Goal: Navigation & Orientation: Find specific page/section

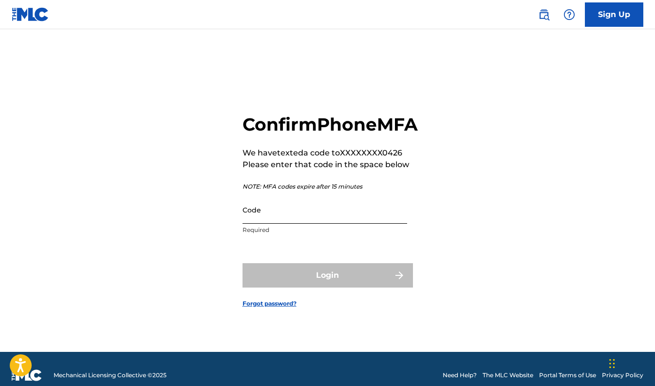
click at [292, 218] on input "Code" at bounding box center [325, 210] width 165 height 28
click at [284, 213] on input "Code" at bounding box center [325, 210] width 165 height 28
click at [261, 215] on input "Code" at bounding box center [325, 210] width 165 height 28
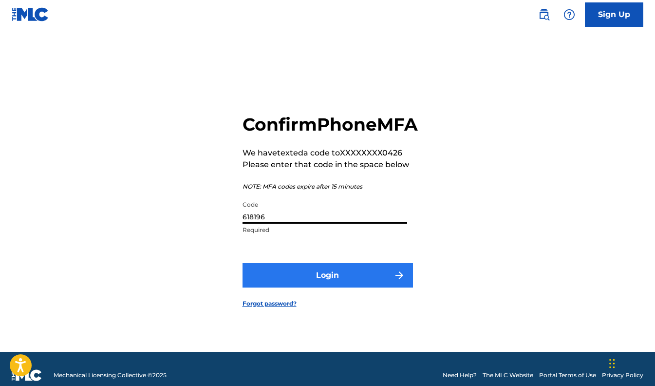
type input "618196"
click at [311, 283] on button "Login" at bounding box center [328, 275] width 171 height 24
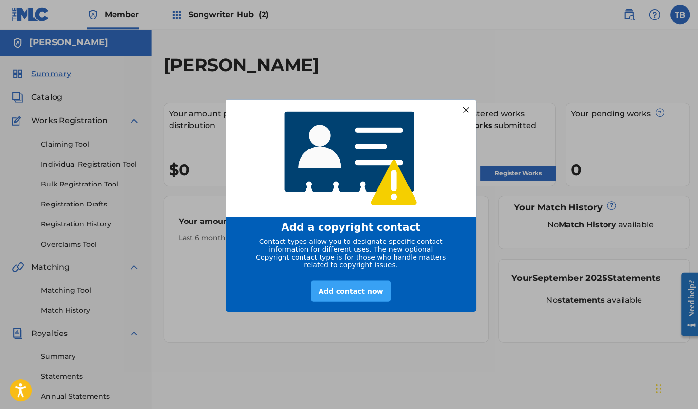
click at [347, 294] on div "Add contact now" at bounding box center [348, 289] width 79 height 21
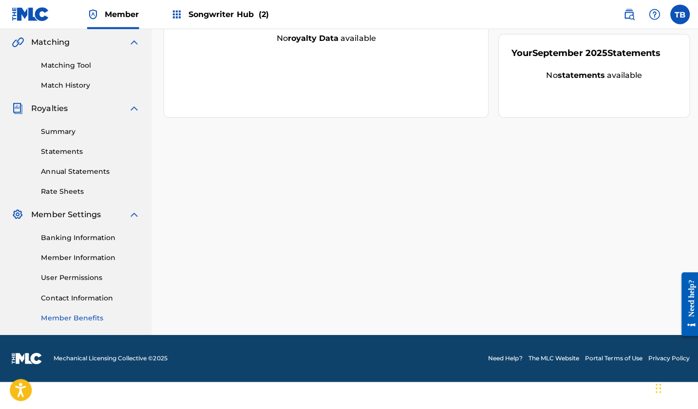
click at [93, 322] on link "Member Benefits" at bounding box center [90, 317] width 98 height 10
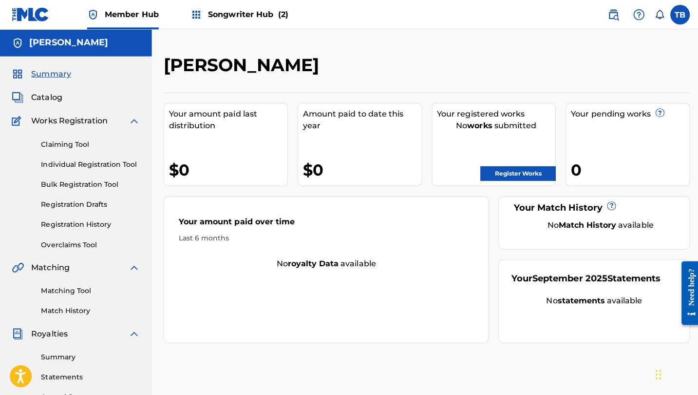
scroll to position [0, 3]
click at [538, 180] on link "Register Works" at bounding box center [515, 172] width 75 height 15
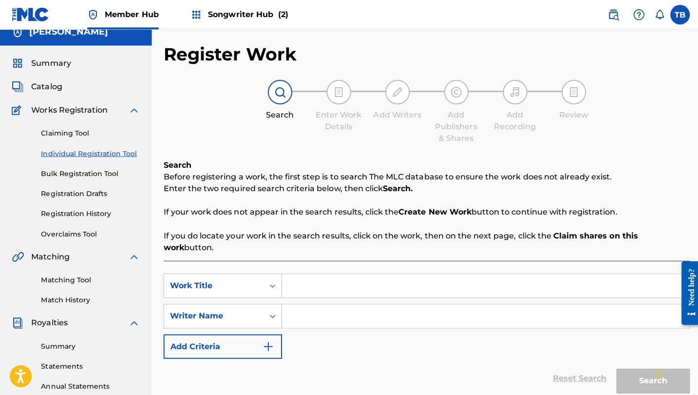
scroll to position [6, 0]
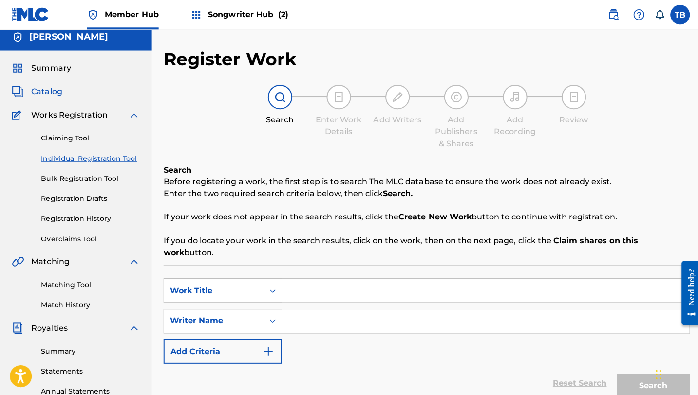
click at [62, 97] on span "Catalog" at bounding box center [46, 91] width 31 height 12
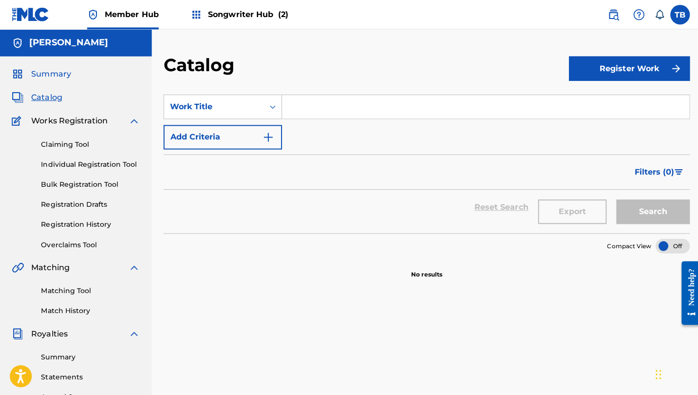
click at [61, 79] on span "Summary" at bounding box center [50, 74] width 39 height 12
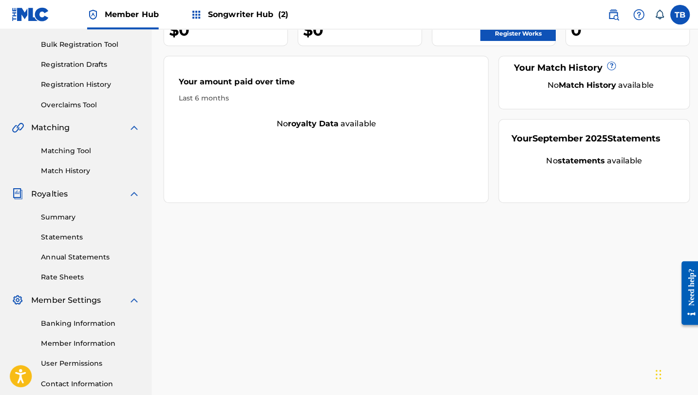
scroll to position [132, 0]
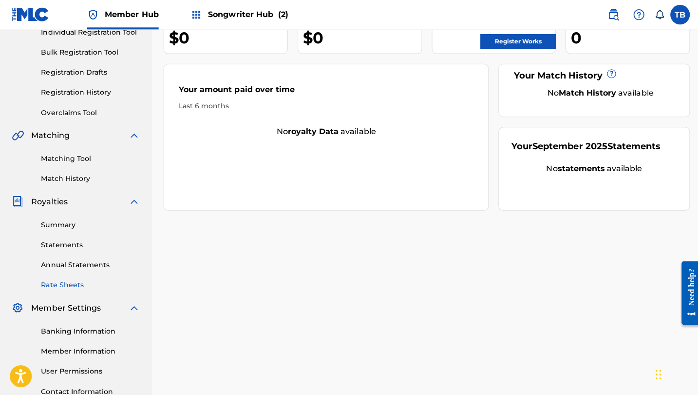
click at [72, 288] on link "Rate Sheets" at bounding box center [90, 283] width 98 height 10
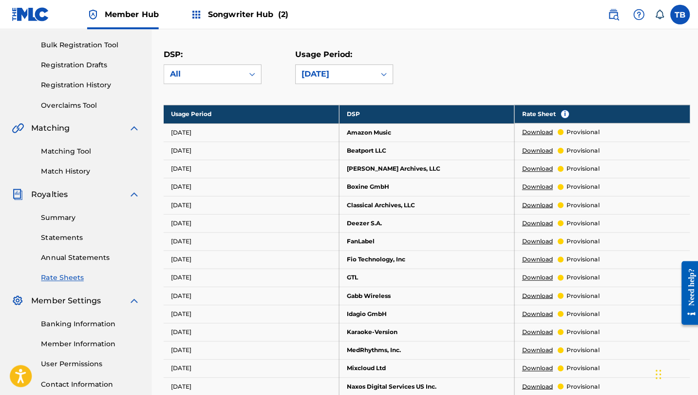
scroll to position [159, 0]
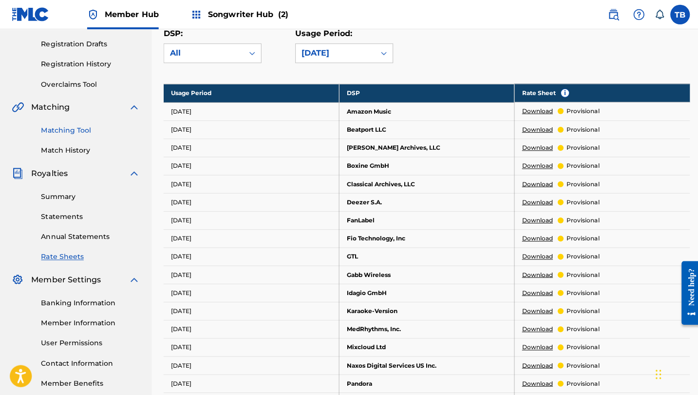
click at [87, 135] on link "Matching Tool" at bounding box center [90, 130] width 98 height 10
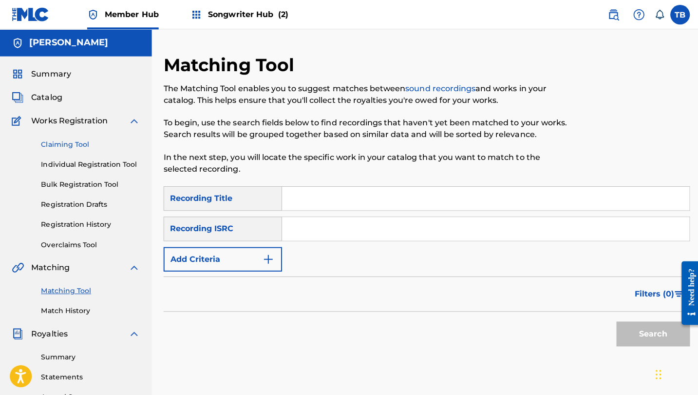
click at [72, 149] on link "Claiming Tool" at bounding box center [90, 143] width 98 height 10
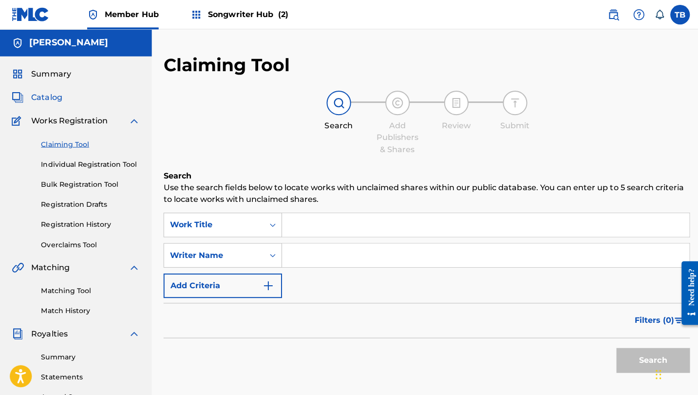
click at [60, 103] on span "Catalog" at bounding box center [46, 97] width 31 height 12
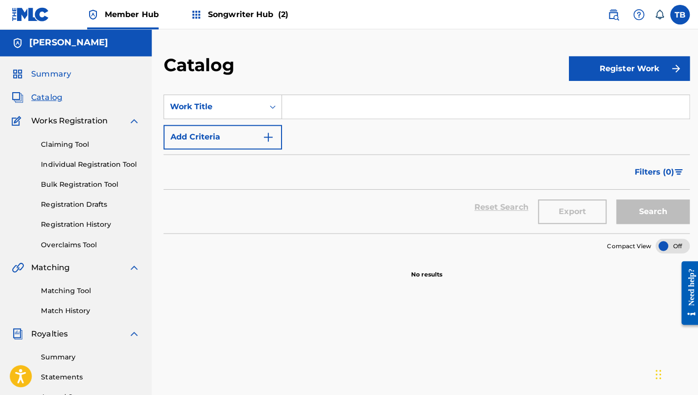
click at [65, 79] on span "Summary" at bounding box center [50, 74] width 39 height 12
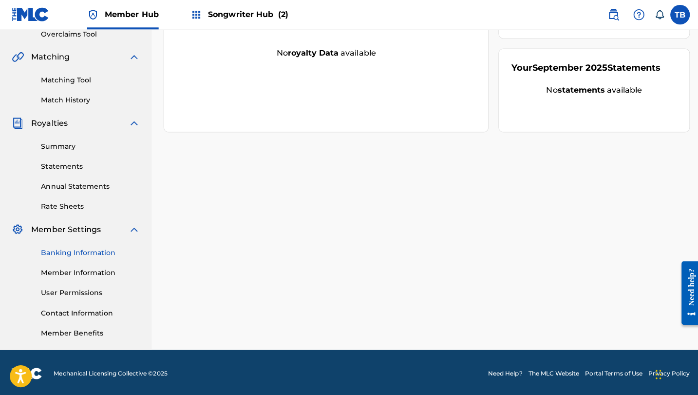
scroll to position [295, 0]
click at [75, 246] on link "Banking Information" at bounding box center [90, 251] width 98 height 10
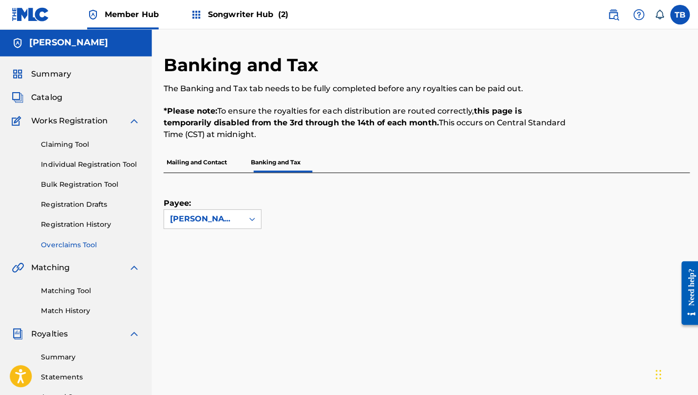
click at [74, 248] on link "Overclaims Tool" at bounding box center [90, 243] width 98 height 10
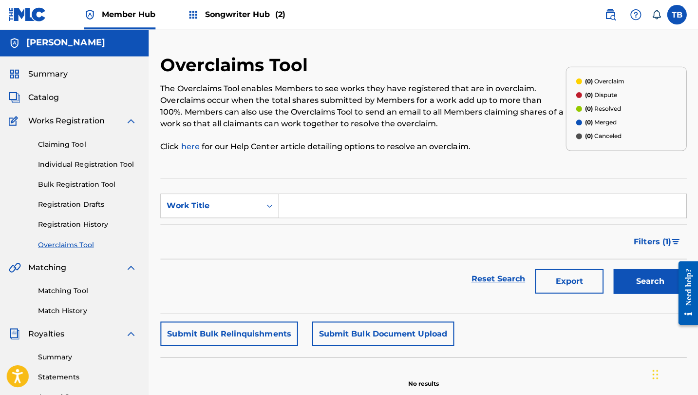
scroll to position [0, 0]
click at [87, 248] on div "Claiming Tool Individual Registration Tool Bulk Registration Tool Registration …" at bounding box center [76, 187] width 128 height 122
click at [87, 228] on link "Registration History" at bounding box center [90, 223] width 98 height 10
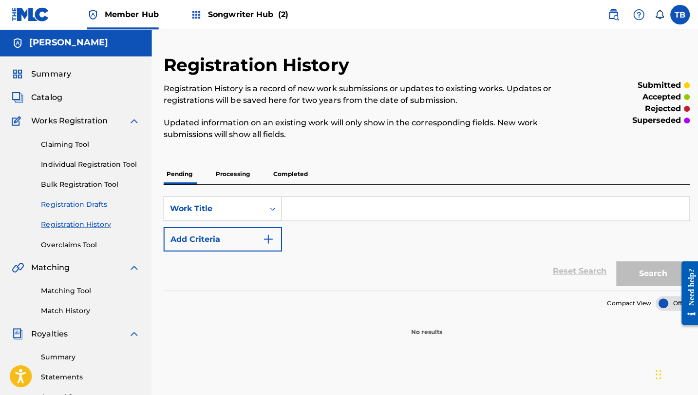
click at [88, 209] on link "Registration Drafts" at bounding box center [90, 203] width 98 height 10
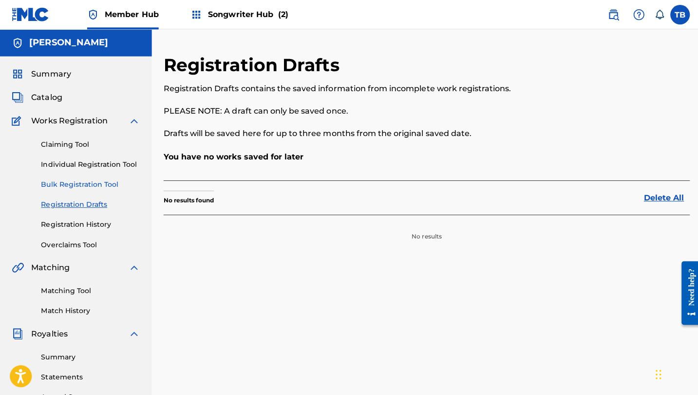
click at [94, 189] on link "Bulk Registration Tool" at bounding box center [90, 183] width 98 height 10
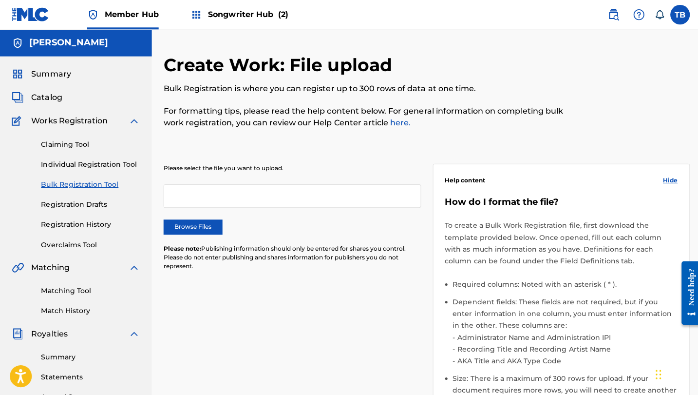
click at [93, 186] on div "Claiming Tool Individual Registration Tool Bulk Registration Tool Registration …" at bounding box center [76, 187] width 128 height 122
click at [93, 169] on link "Individual Registration Tool" at bounding box center [90, 163] width 98 height 10
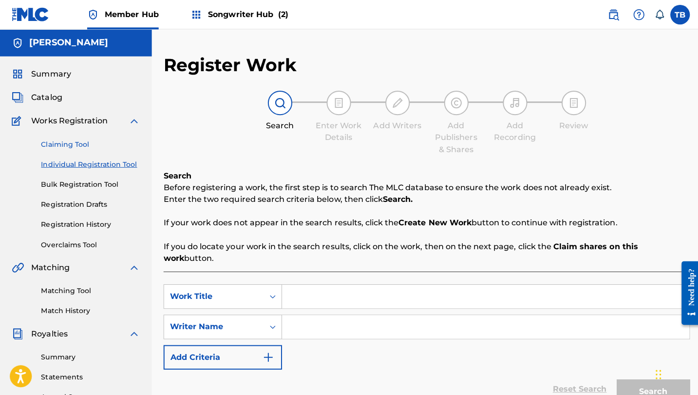
click at [91, 149] on link "Claiming Tool" at bounding box center [90, 143] width 98 height 10
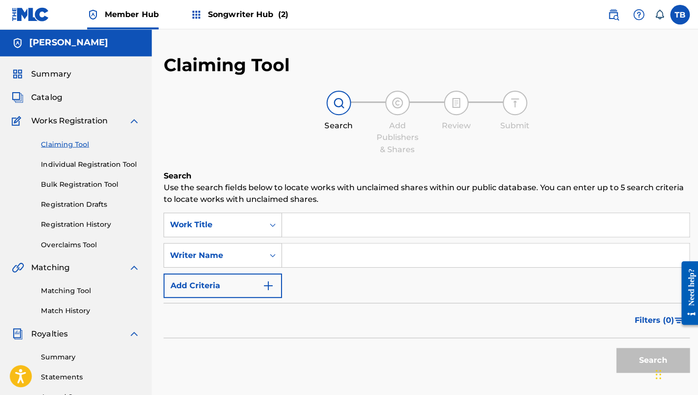
click at [96, 126] on span "Works Registration" at bounding box center [69, 120] width 76 height 12
click at [57, 103] on span "Catalog" at bounding box center [46, 97] width 31 height 12
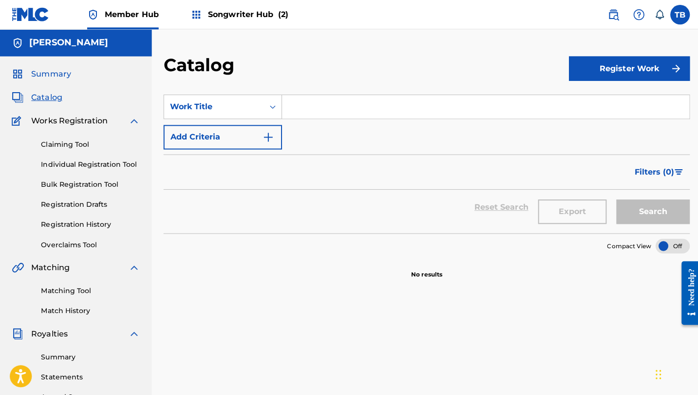
click at [68, 79] on span "Summary" at bounding box center [50, 74] width 39 height 12
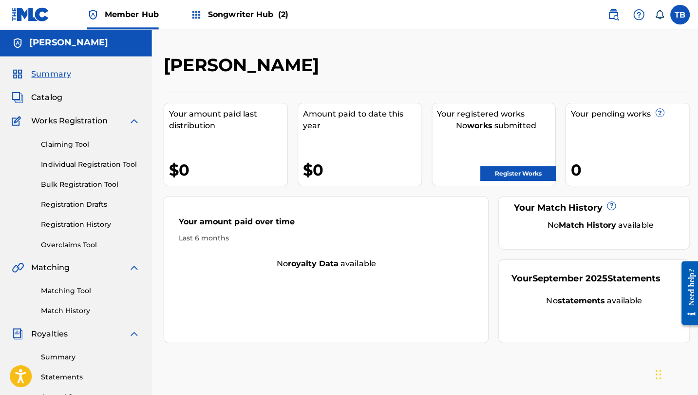
click at [287, 11] on span "Songwriter Hub (2)" at bounding box center [247, 14] width 80 height 11
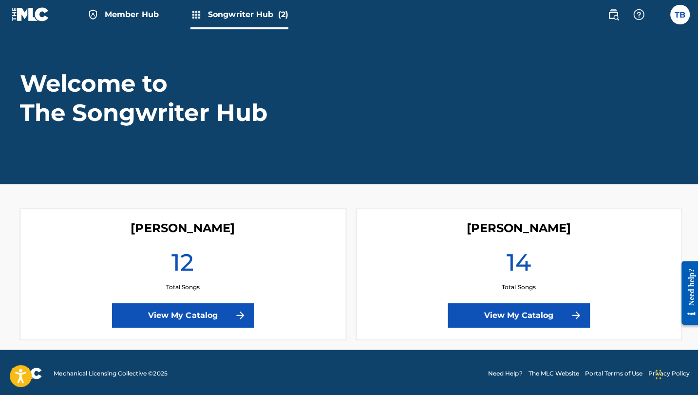
scroll to position [89, 0]
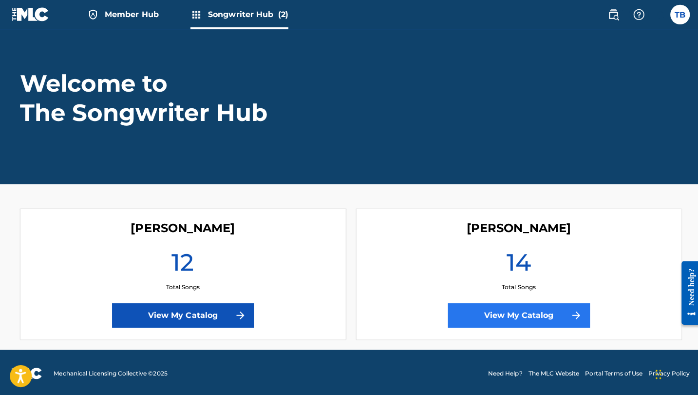
click at [511, 307] on link "View My Catalog" at bounding box center [516, 314] width 141 height 24
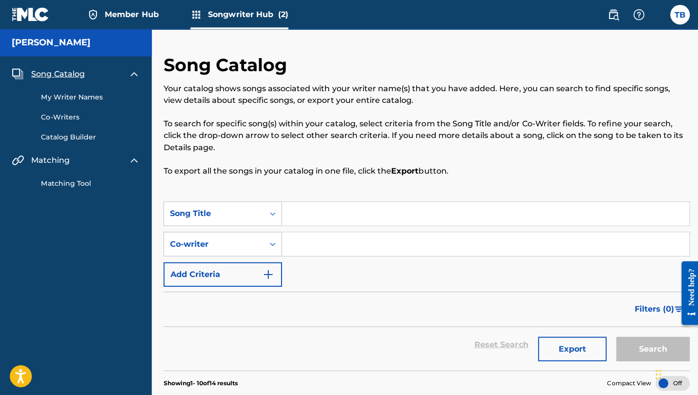
click at [136, 18] on span "Member Hub" at bounding box center [131, 14] width 54 height 11
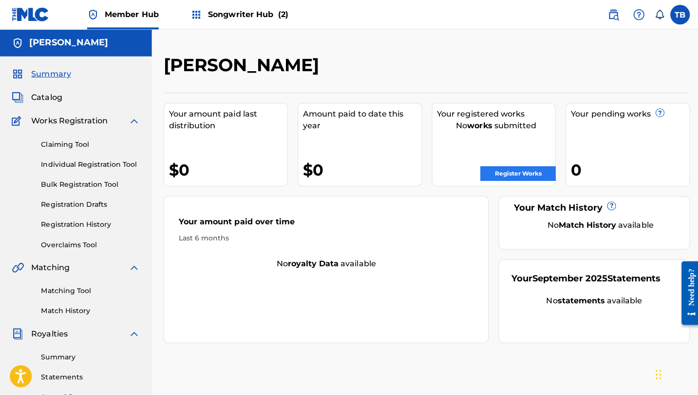
click at [517, 180] on link "Register Works" at bounding box center [515, 172] width 75 height 15
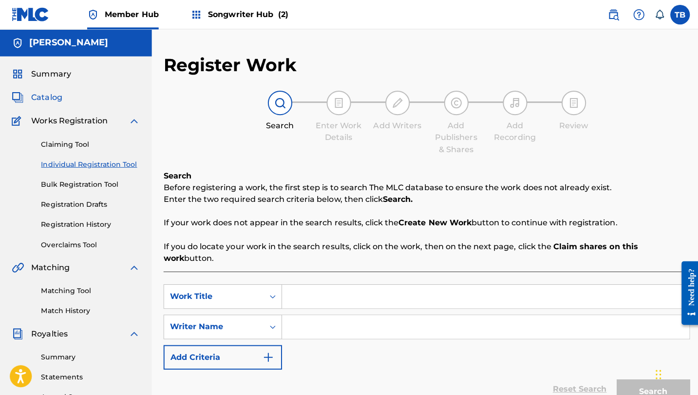
click at [62, 103] on span "Catalog" at bounding box center [46, 97] width 31 height 12
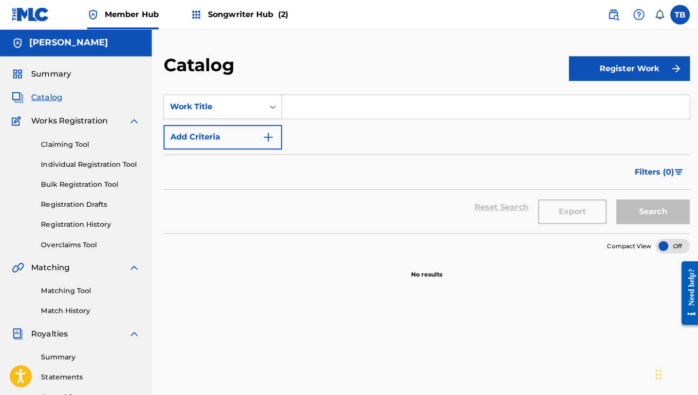
click at [287, 11] on span "Songwriter Hub (2)" at bounding box center [247, 14] width 80 height 11
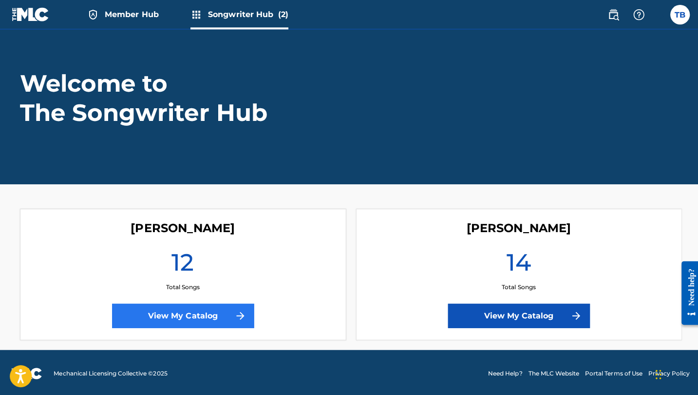
scroll to position [95, 0]
click at [131, 302] on link "View My Catalog" at bounding box center [182, 314] width 141 height 24
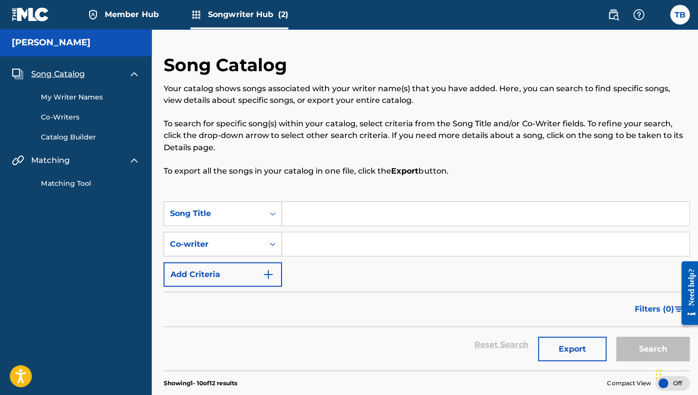
click at [74, 188] on link "Matching Tool" at bounding box center [90, 182] width 98 height 10
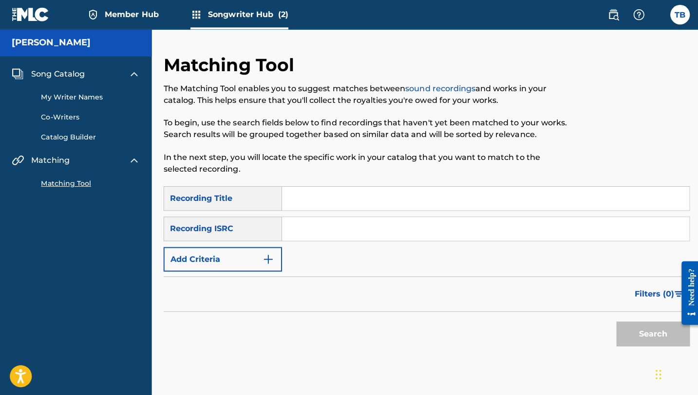
click at [79, 188] on link "Matching Tool" at bounding box center [90, 182] width 98 height 10
click at [605, 13] on img at bounding box center [611, 15] width 12 height 12
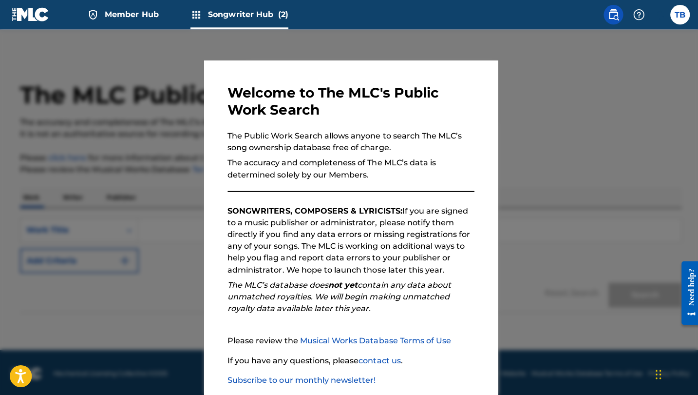
click at [553, 106] on div at bounding box center [349, 226] width 698 height 395
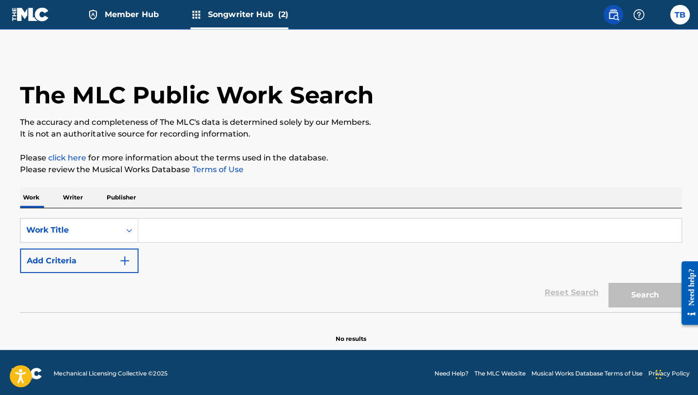
click at [655, 14] on div "TB TB Tyra Bolling tyra@itstyrab.com Notification Preferences Profile Log out" at bounding box center [641, 14] width 92 height 19
click at [655, 18] on label at bounding box center [676, 14] width 19 height 19
click at [655, 15] on input "TB Tyra Bolling tyra@itstyrab.com Notification Preferences Profile Log out" at bounding box center [677, 15] width 0 height 0
click at [158, 20] on span "Member Hub" at bounding box center [131, 14] width 54 height 11
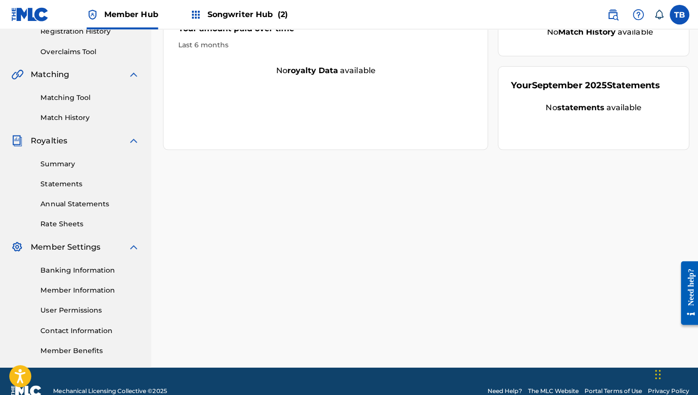
scroll to position [190, 0]
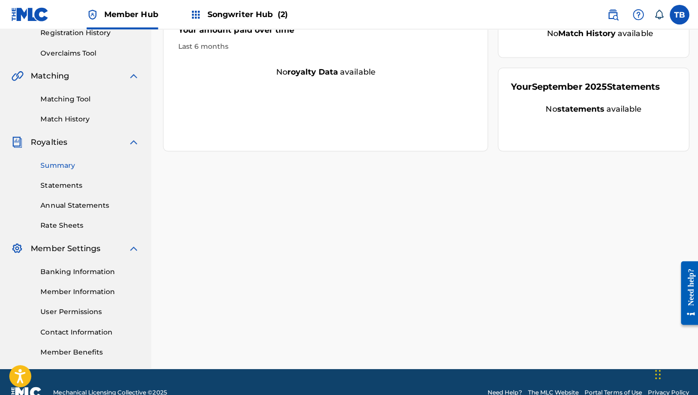
click at [78, 170] on link "Summary" at bounding box center [90, 164] width 98 height 10
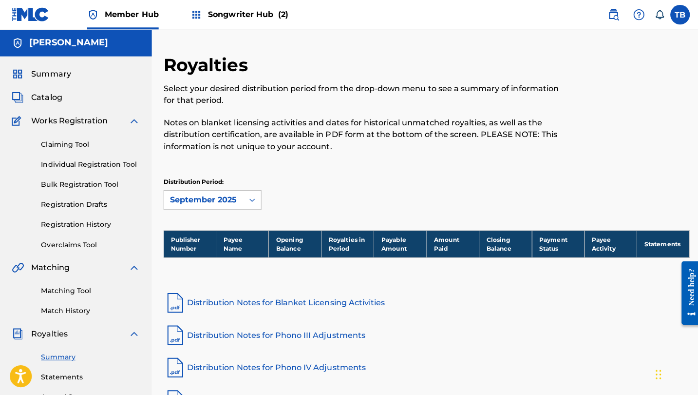
click at [158, 18] on span "Member Hub" at bounding box center [131, 14] width 54 height 11
